Goal: Task Accomplishment & Management: Manage account settings

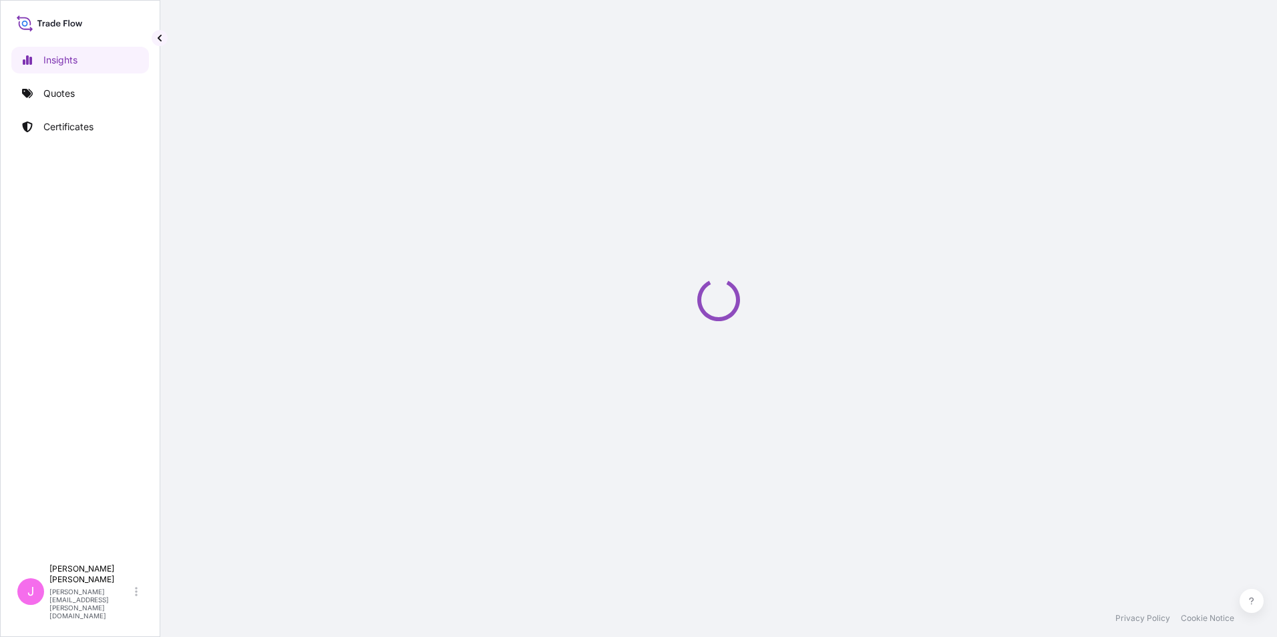
select select "2025"
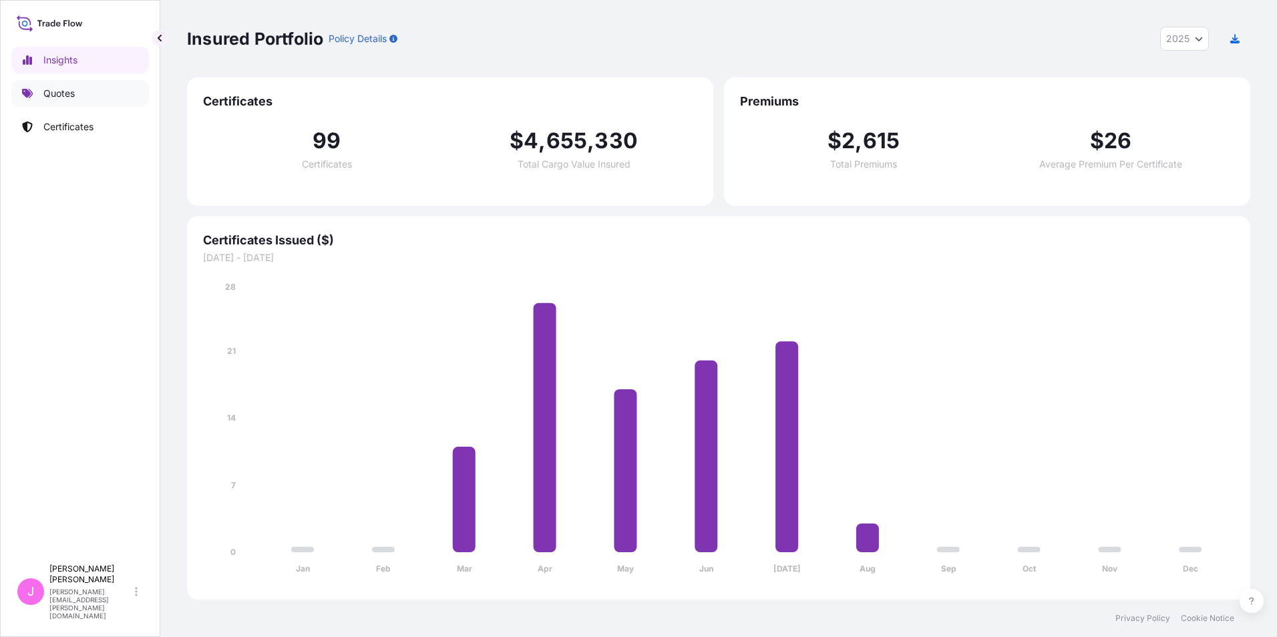
click at [51, 94] on p "Quotes" at bounding box center [58, 93] width 31 height 13
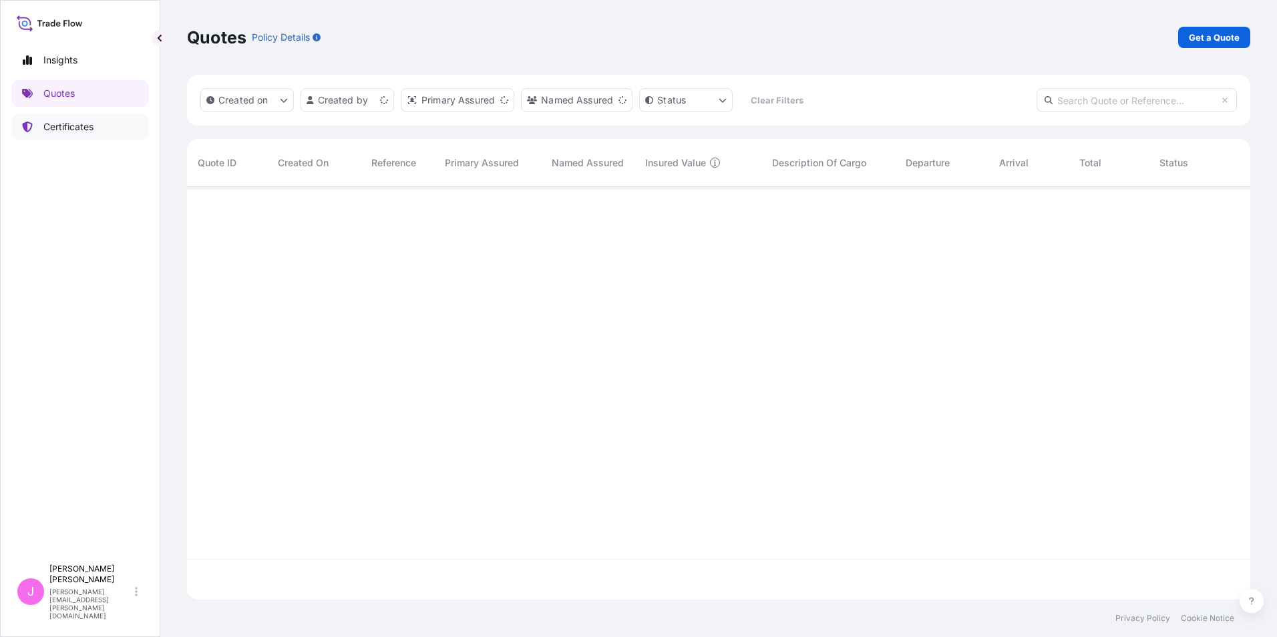
scroll to position [410, 1053]
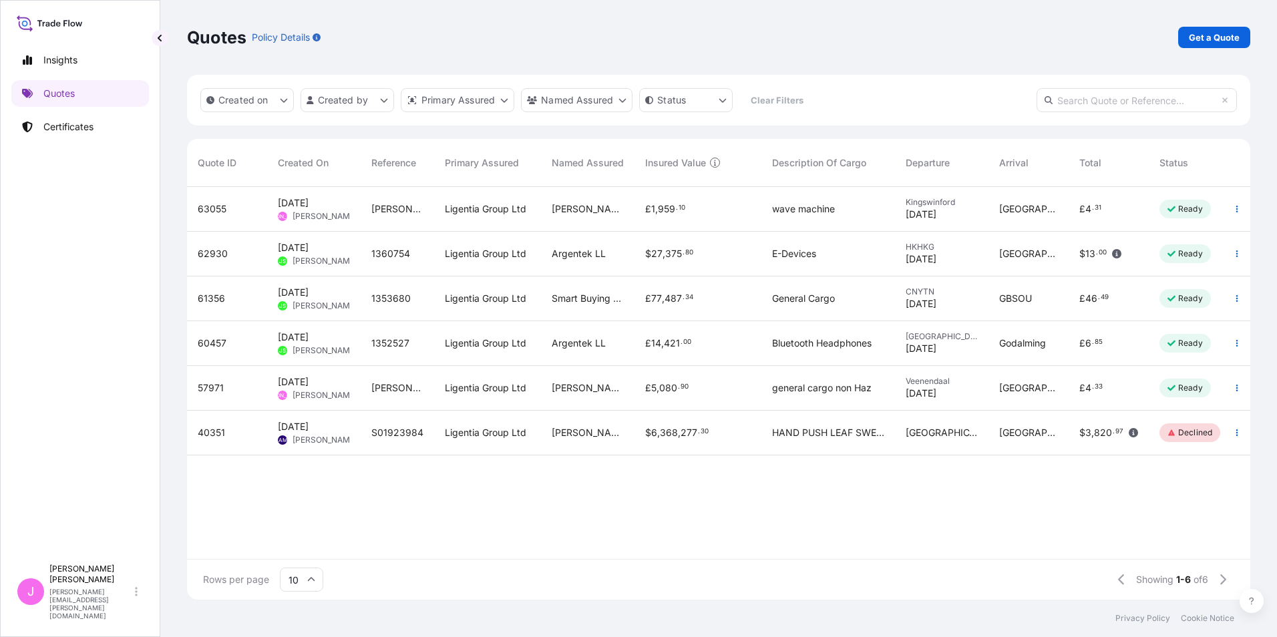
click at [394, 208] on span "[PERSON_NAME] WAVE PLASTIC COATINGS" at bounding box center [397, 208] width 52 height 13
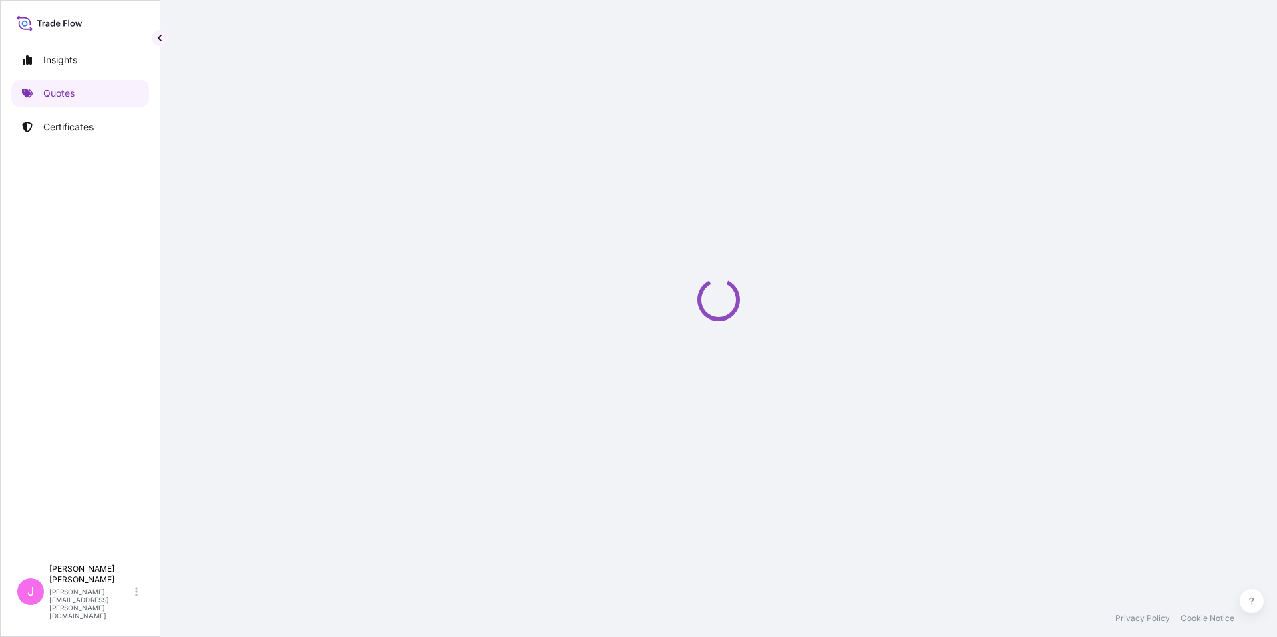
select select "Road"
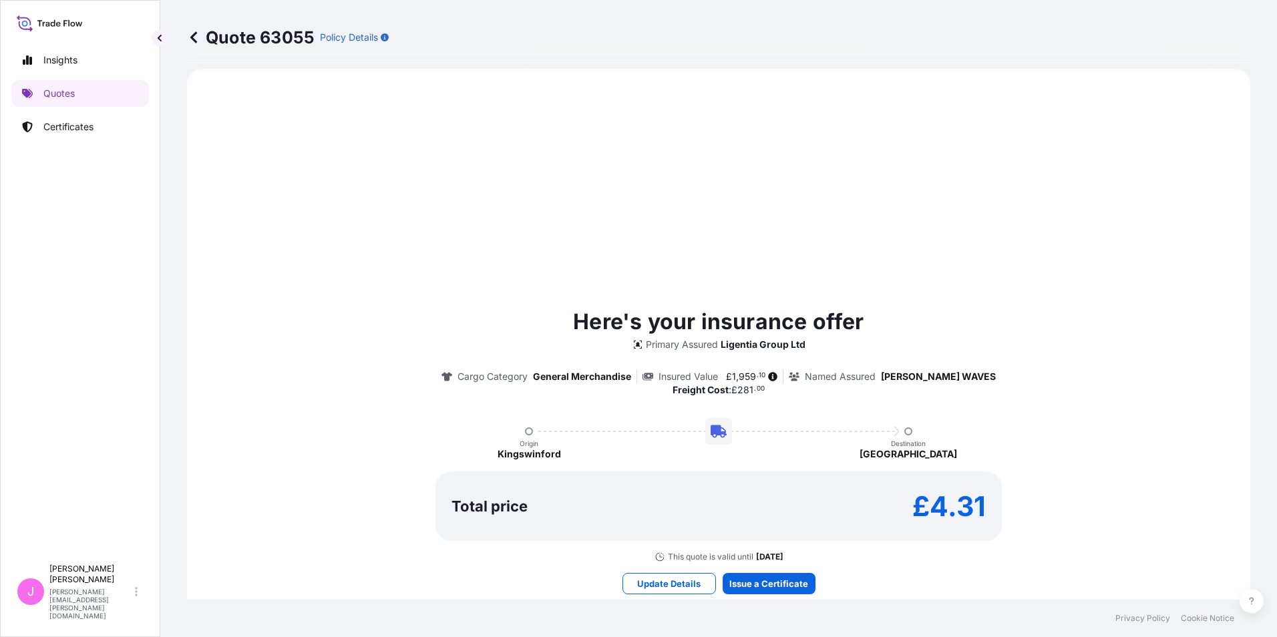
scroll to position [458, 0]
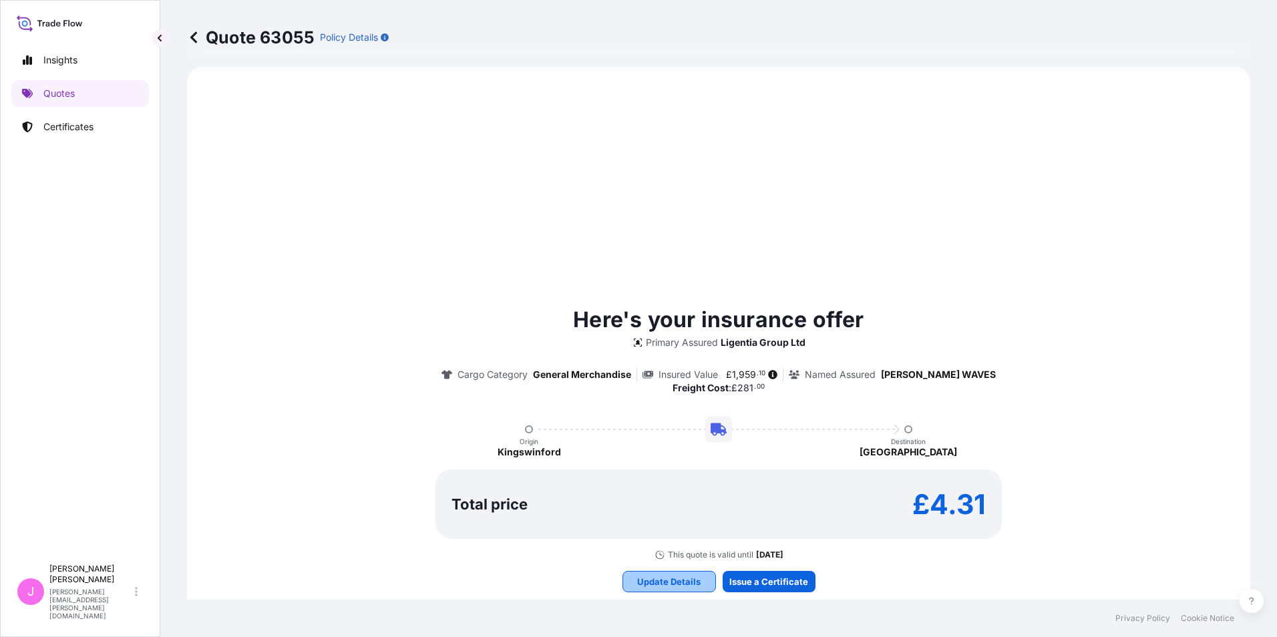
click at [667, 584] on p "Update Details" at bounding box center [668, 581] width 63 height 13
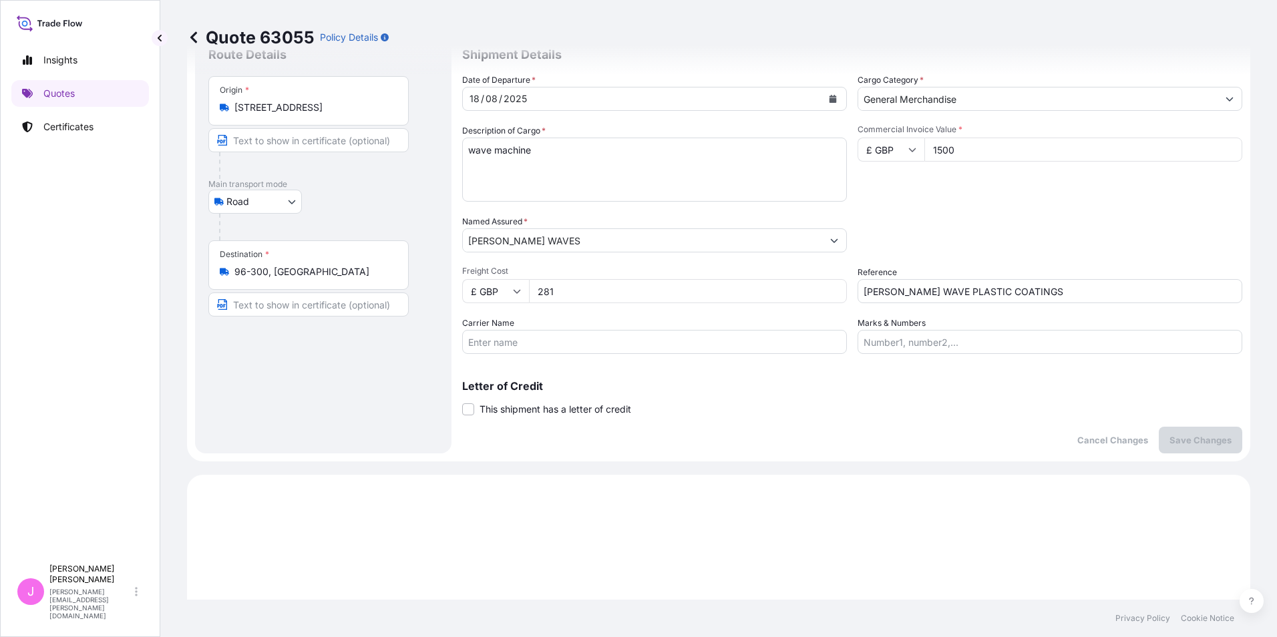
scroll to position [21, 0]
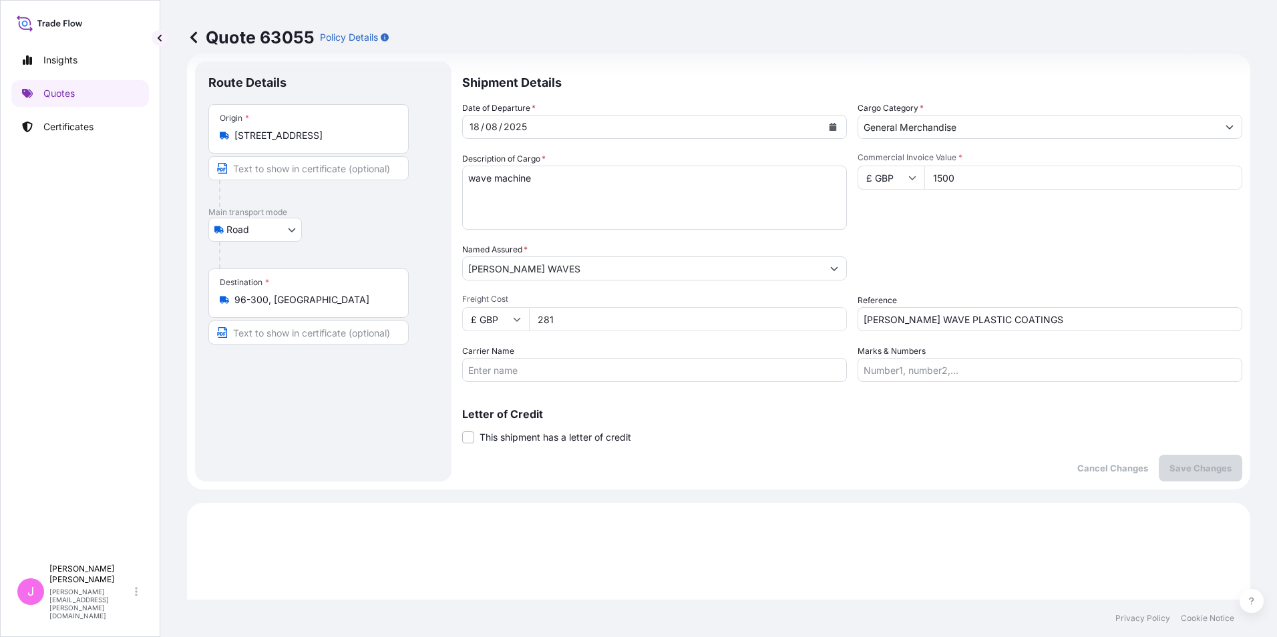
click at [561, 188] on textarea "wave machine" at bounding box center [654, 198] width 385 height 64
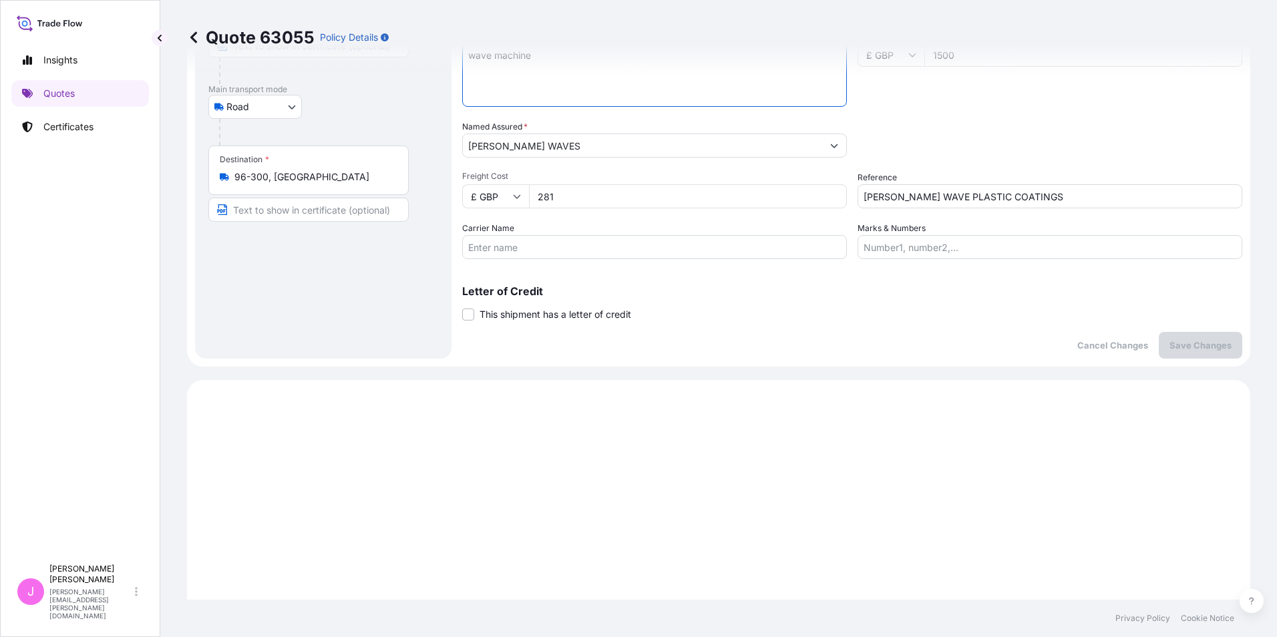
scroll to position [0, 0]
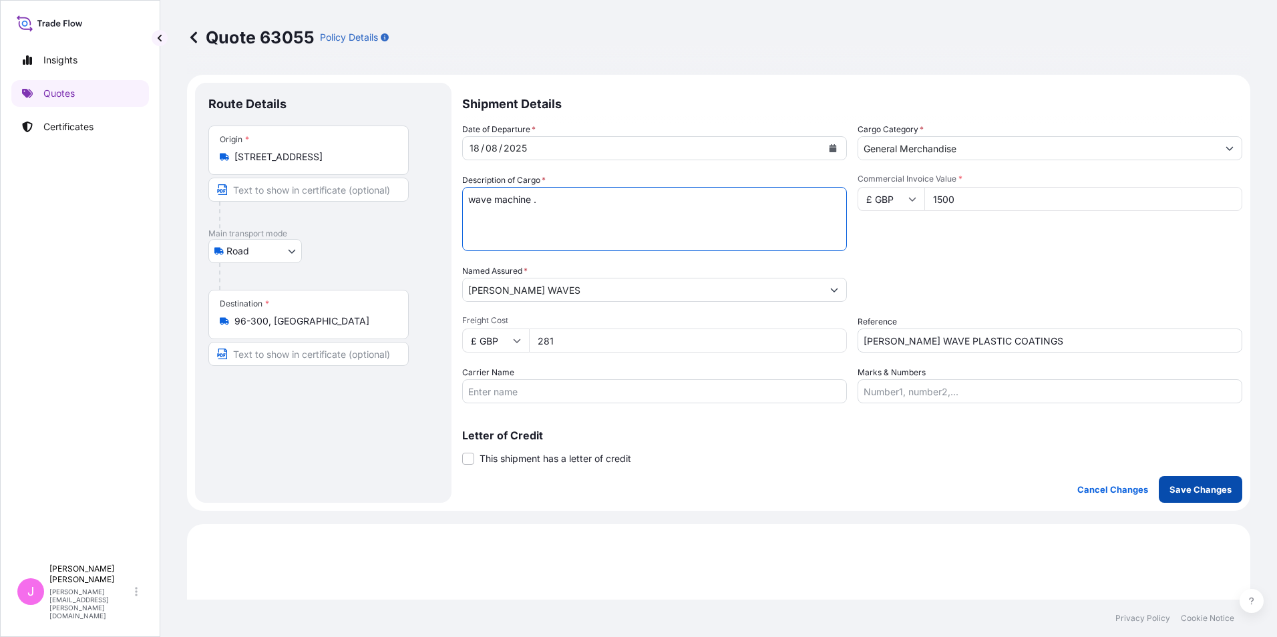
type textarea "wave machine ."
click at [1212, 493] on p "Save Changes" at bounding box center [1201, 489] width 62 height 13
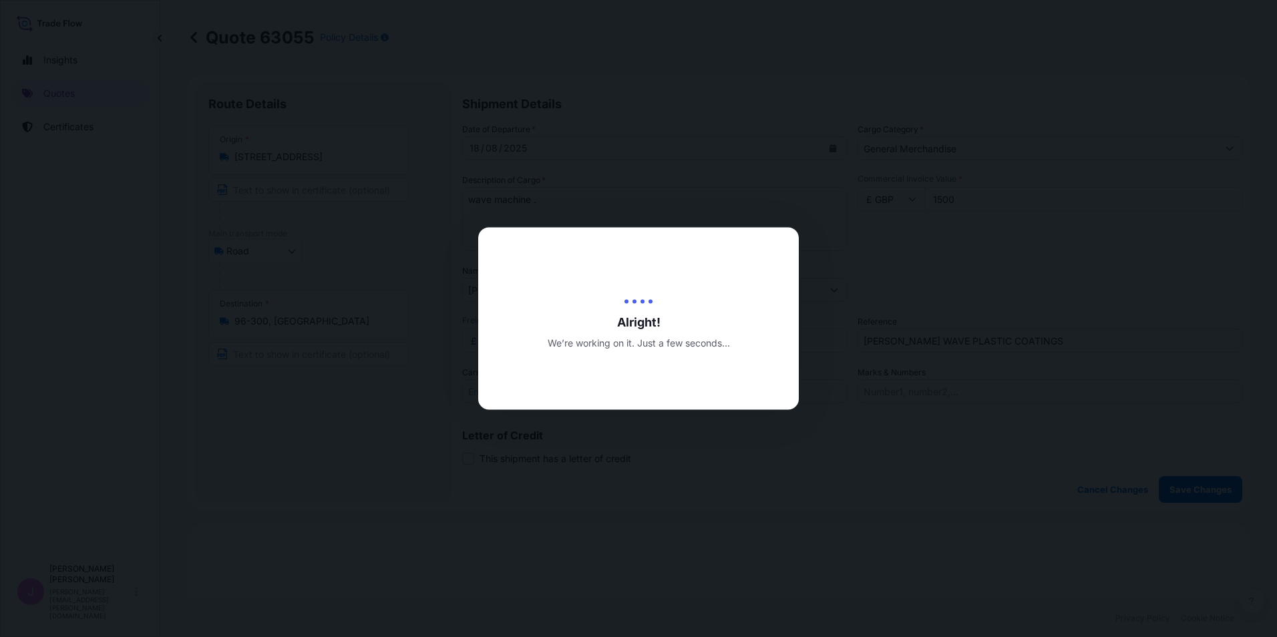
type input "[DATE]"
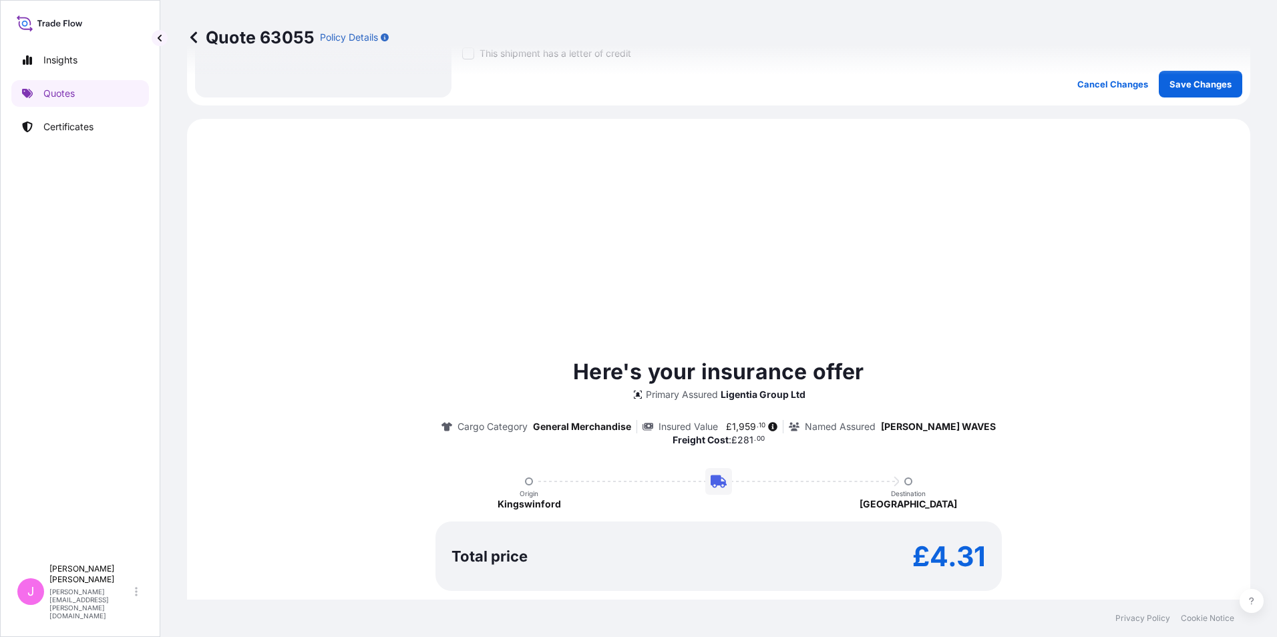
scroll to position [458, 0]
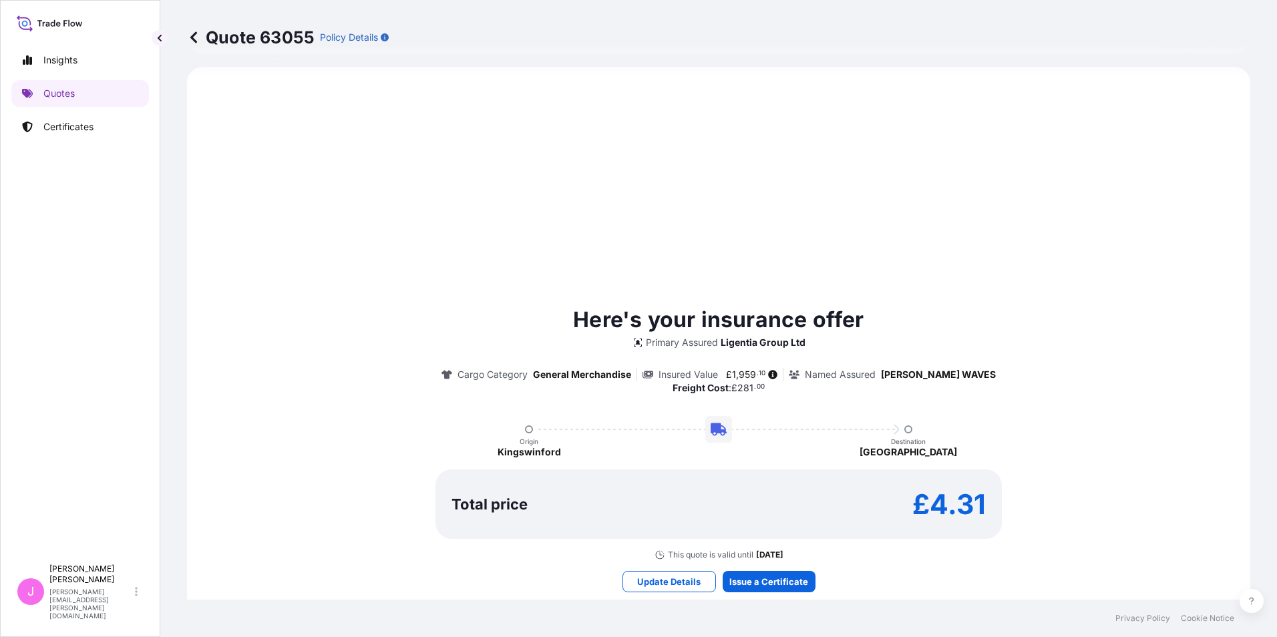
select select "Road"
